Goal: Information Seeking & Learning: Learn about a topic

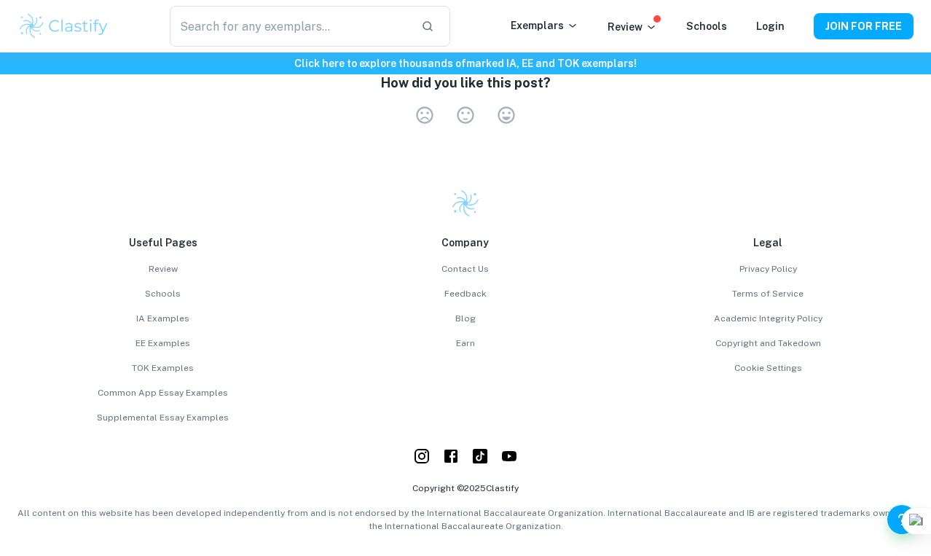
scroll to position [4340, 0]
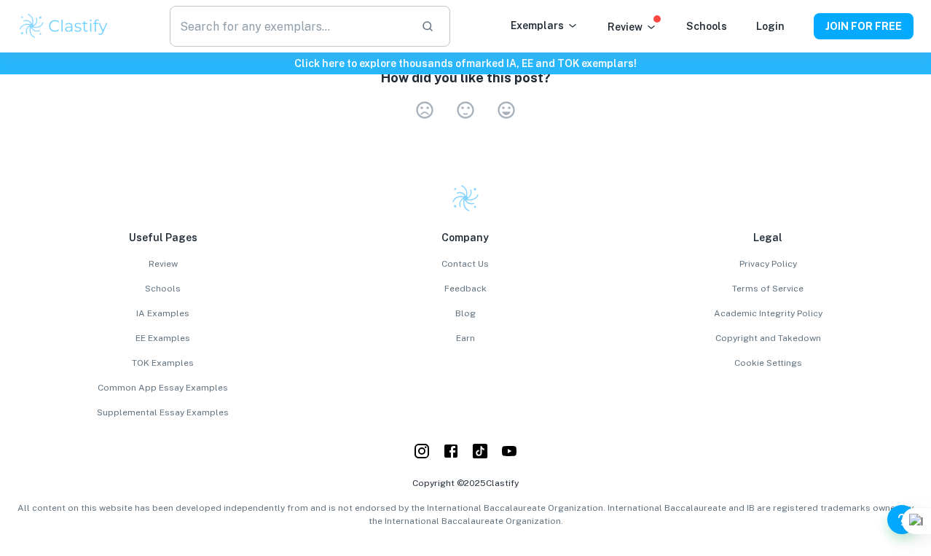
click at [407, 36] on input "text" at bounding box center [290, 26] width 240 height 41
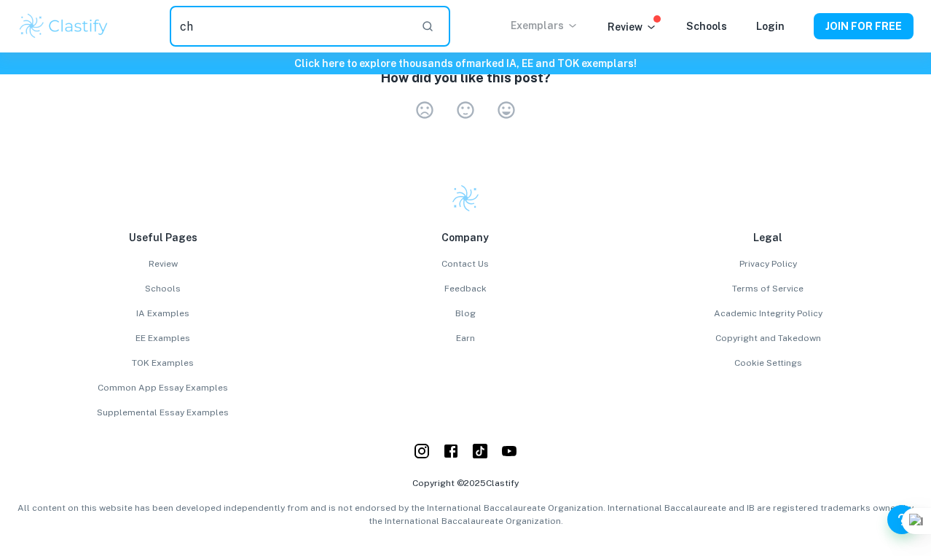
type input "ch"
click at [579, 23] on icon at bounding box center [573, 26] width 12 height 12
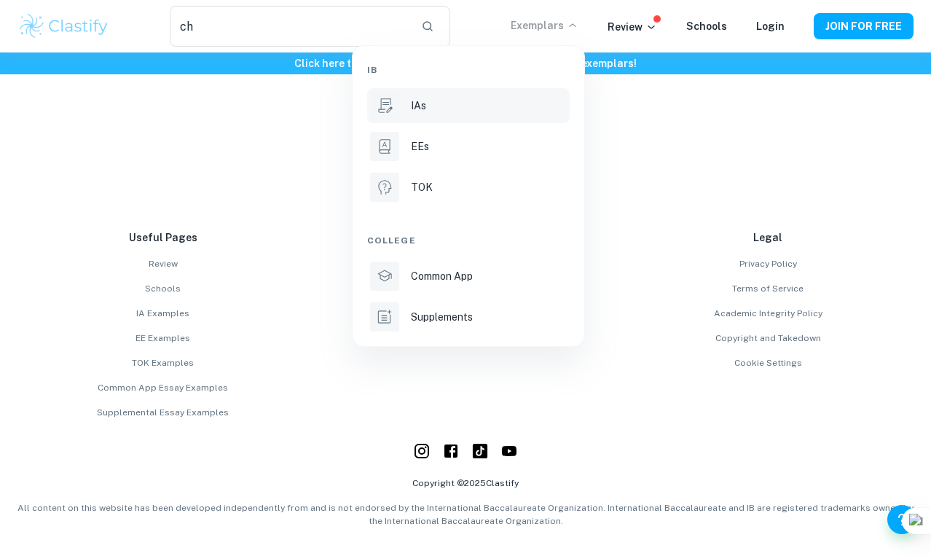
click at [412, 103] on p "IAs" at bounding box center [418, 106] width 15 height 16
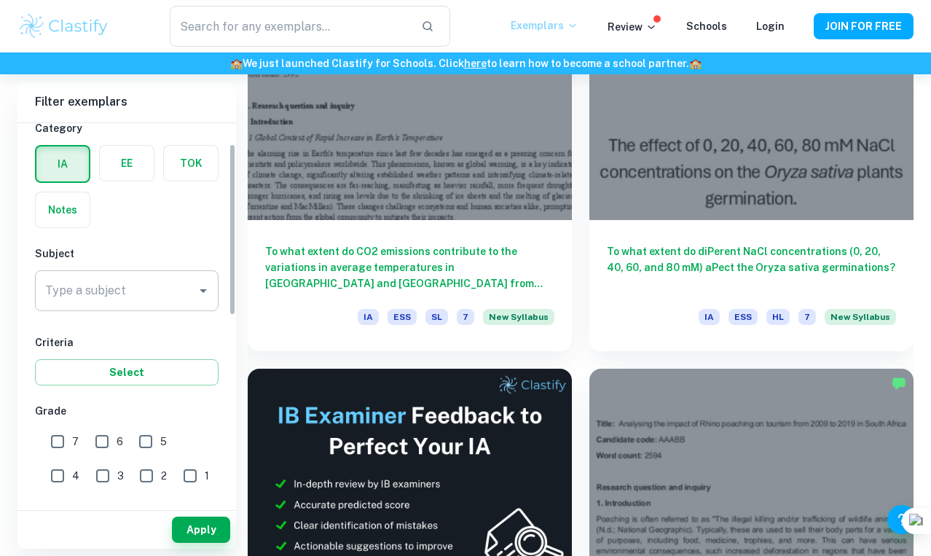
scroll to position [46, 0]
click at [172, 289] on input "Type a subject" at bounding box center [116, 290] width 149 height 28
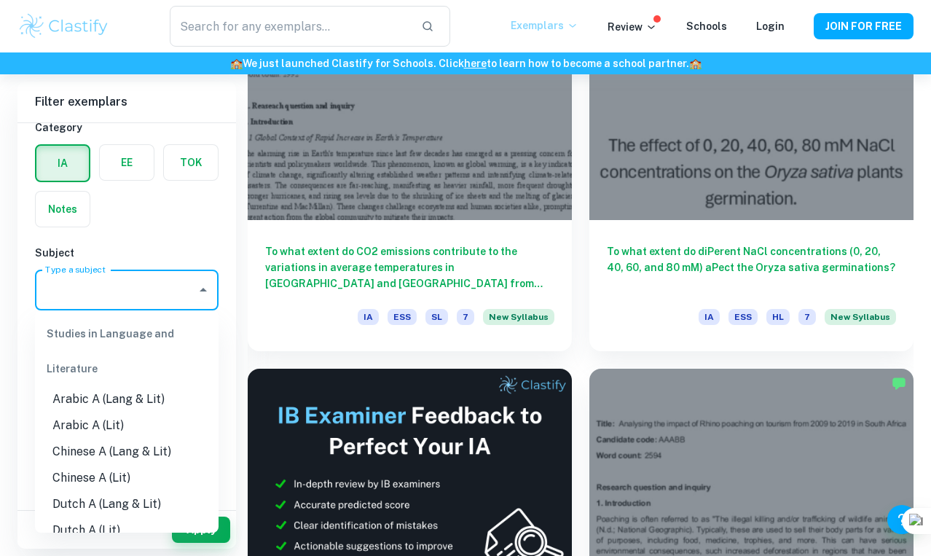
type input "m"
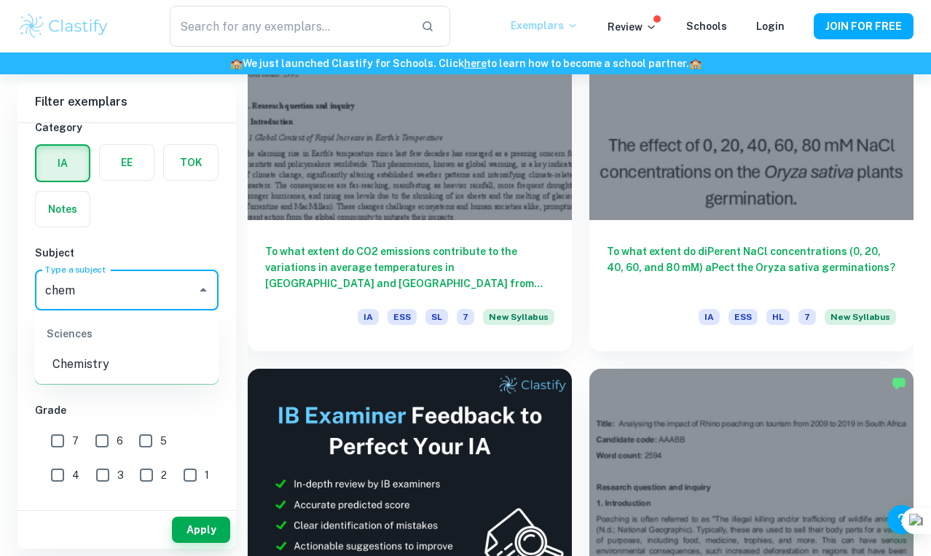
click at [90, 369] on li "Chemistry" at bounding box center [127, 364] width 184 height 26
type input "Chemistry"
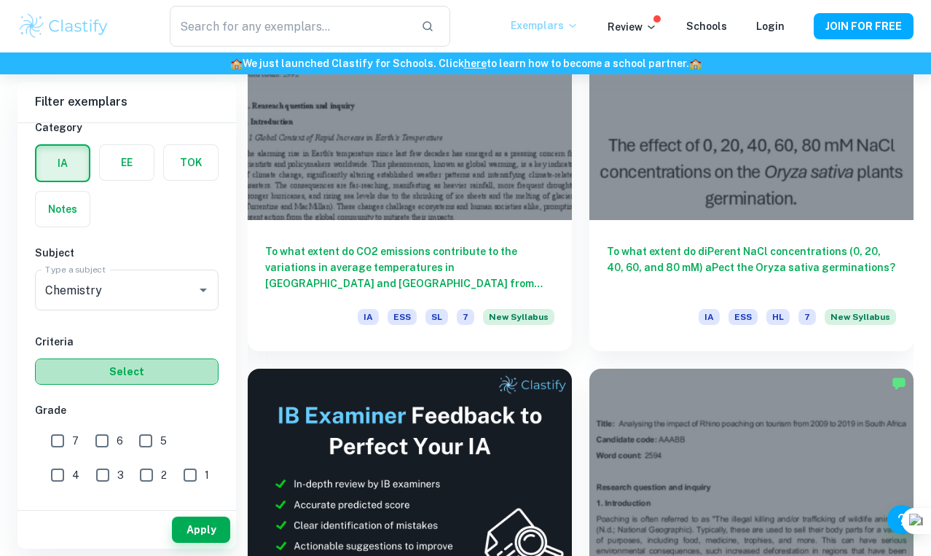
click at [97, 371] on button "Select" at bounding box center [127, 371] width 184 height 26
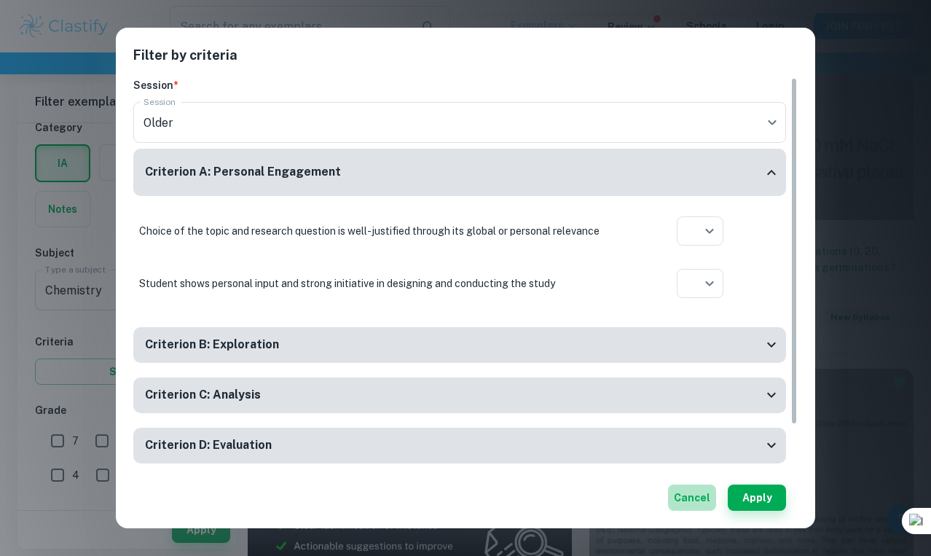
click at [691, 502] on button "Cancel" at bounding box center [692, 498] width 48 height 26
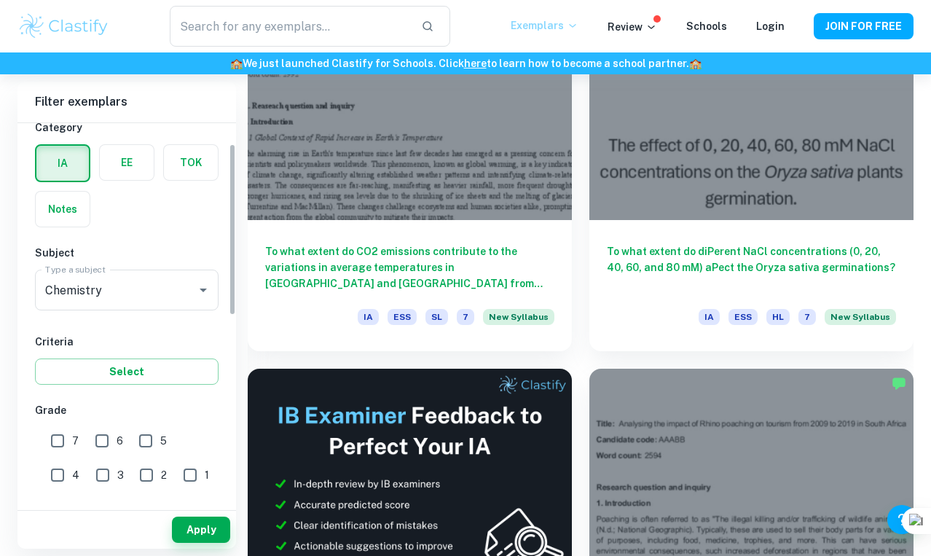
click at [63, 439] on input "7" at bounding box center [57, 440] width 29 height 29
checkbox input "true"
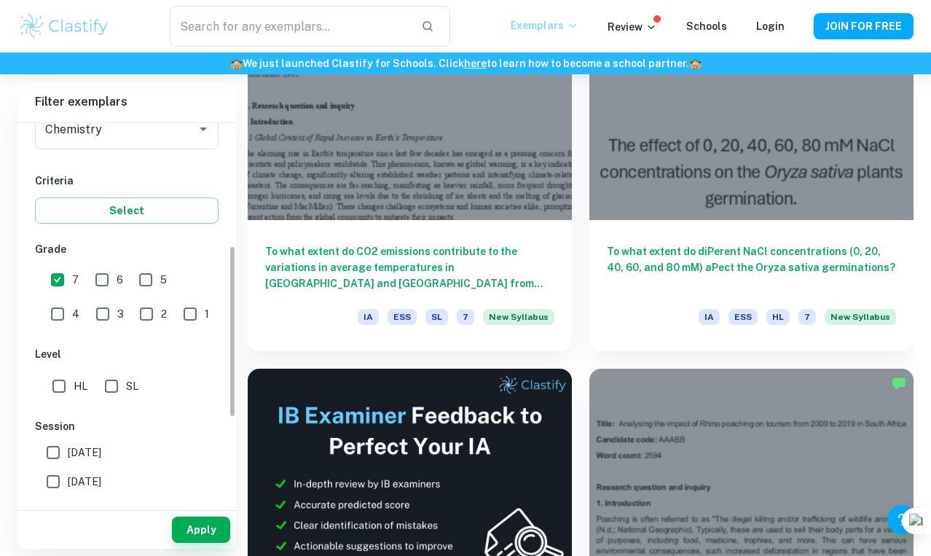
scroll to position [273, 0]
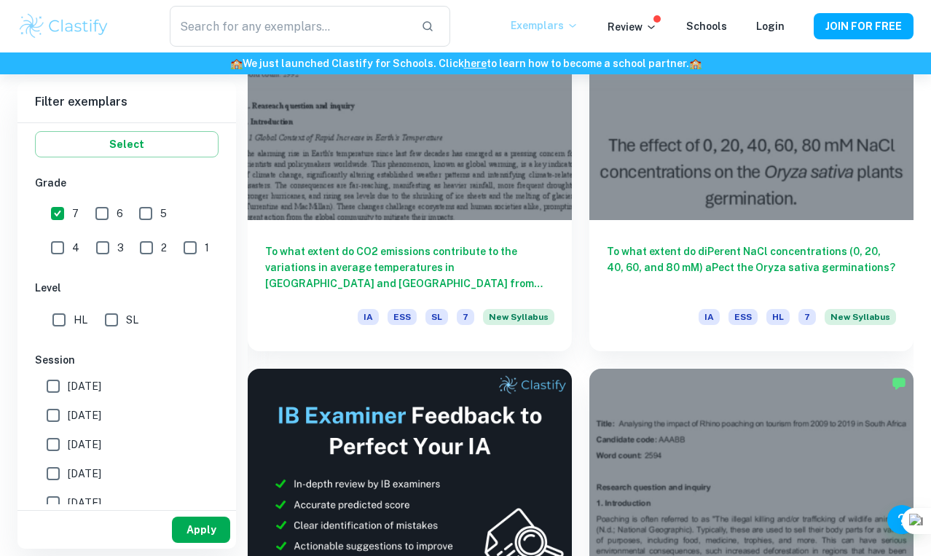
click at [190, 522] on button "Apply" at bounding box center [201, 530] width 58 height 26
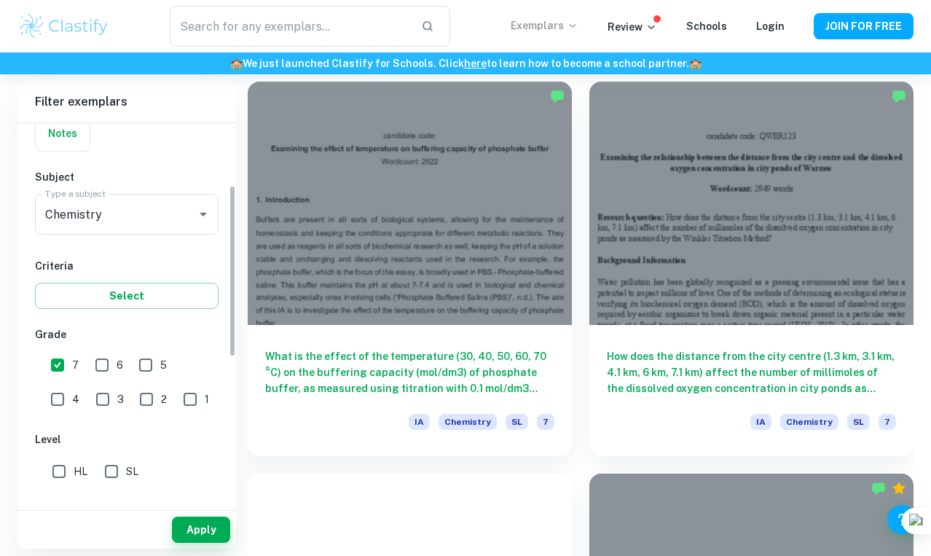
scroll to position [137, 0]
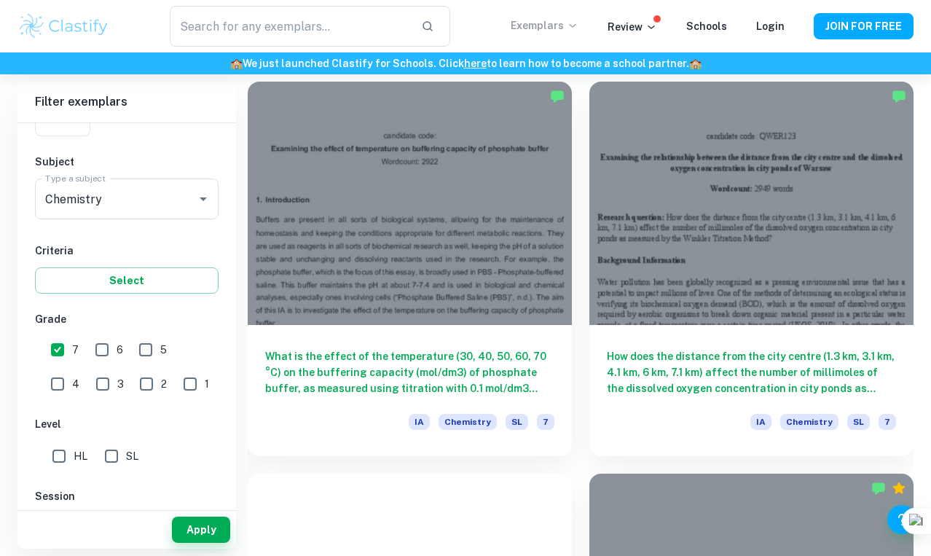
click at [66, 458] on input "HL" at bounding box center [58, 456] width 29 height 29
checkbox input "true"
click at [193, 527] on button "Apply" at bounding box center [201, 530] width 58 height 26
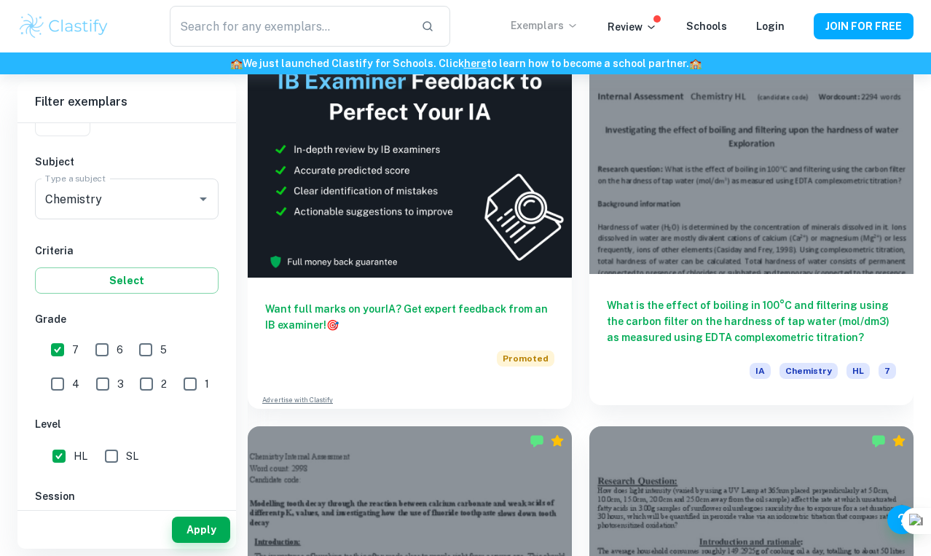
scroll to position [848, 0]
click at [689, 200] on div at bounding box center [751, 152] width 324 height 243
